Goal: Navigation & Orientation: Find specific page/section

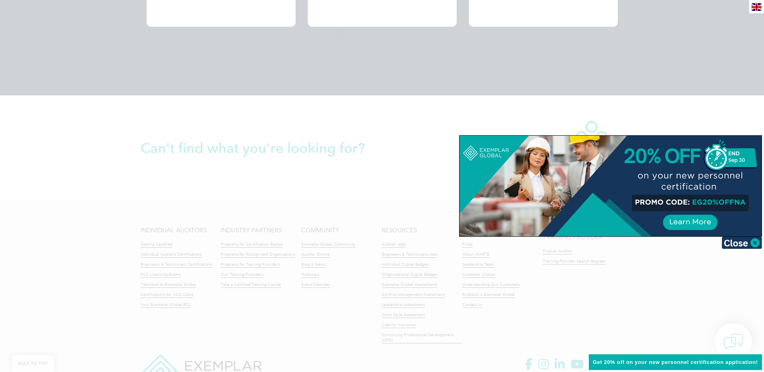
scroll to position [1835, 0]
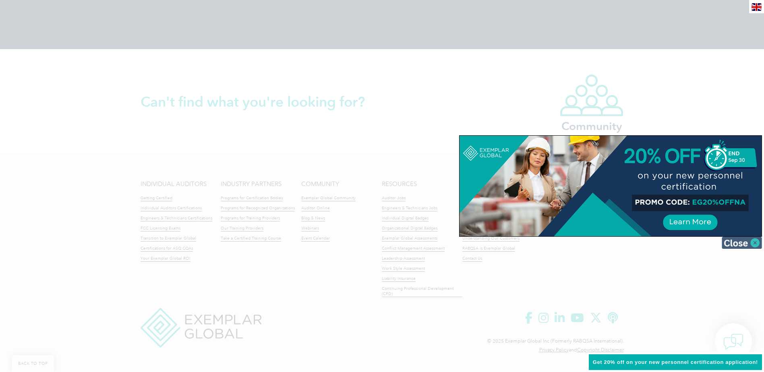
click at [742, 241] on img at bounding box center [742, 243] width 40 height 12
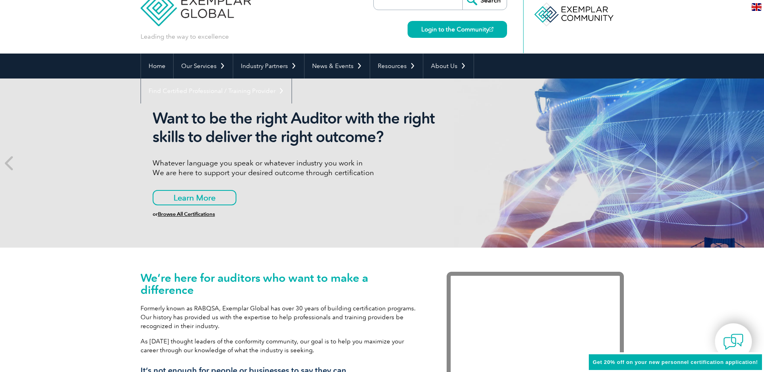
scroll to position [0, 0]
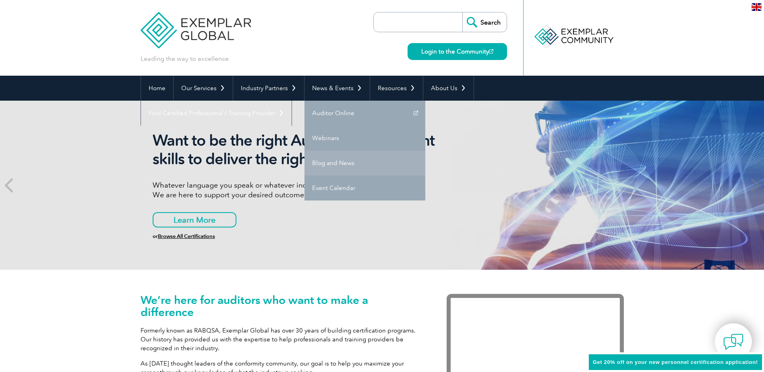
click at [344, 166] on link "Blog and News" at bounding box center [365, 163] width 121 height 25
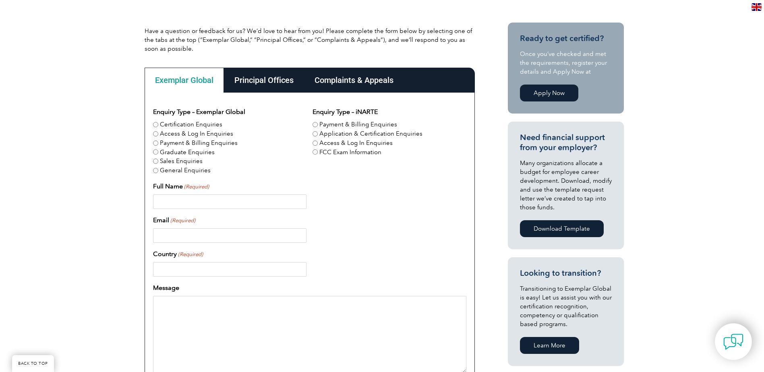
scroll to position [161, 0]
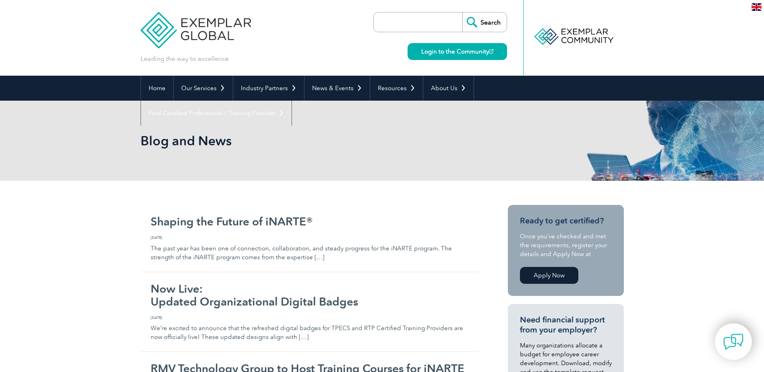
click at [206, 21] on img at bounding box center [196, 24] width 111 height 48
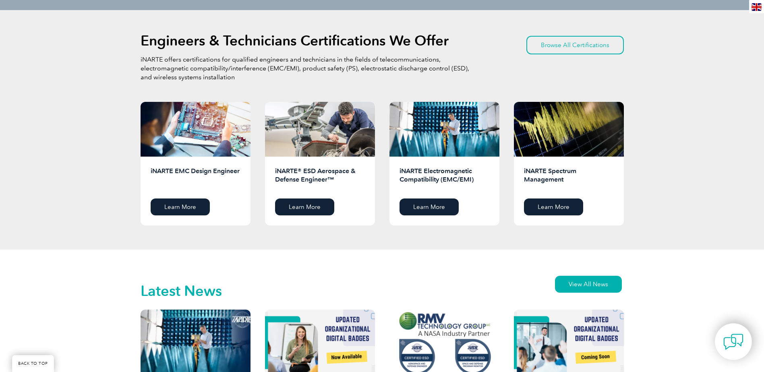
scroll to position [1047, 0]
